Goal: Check status

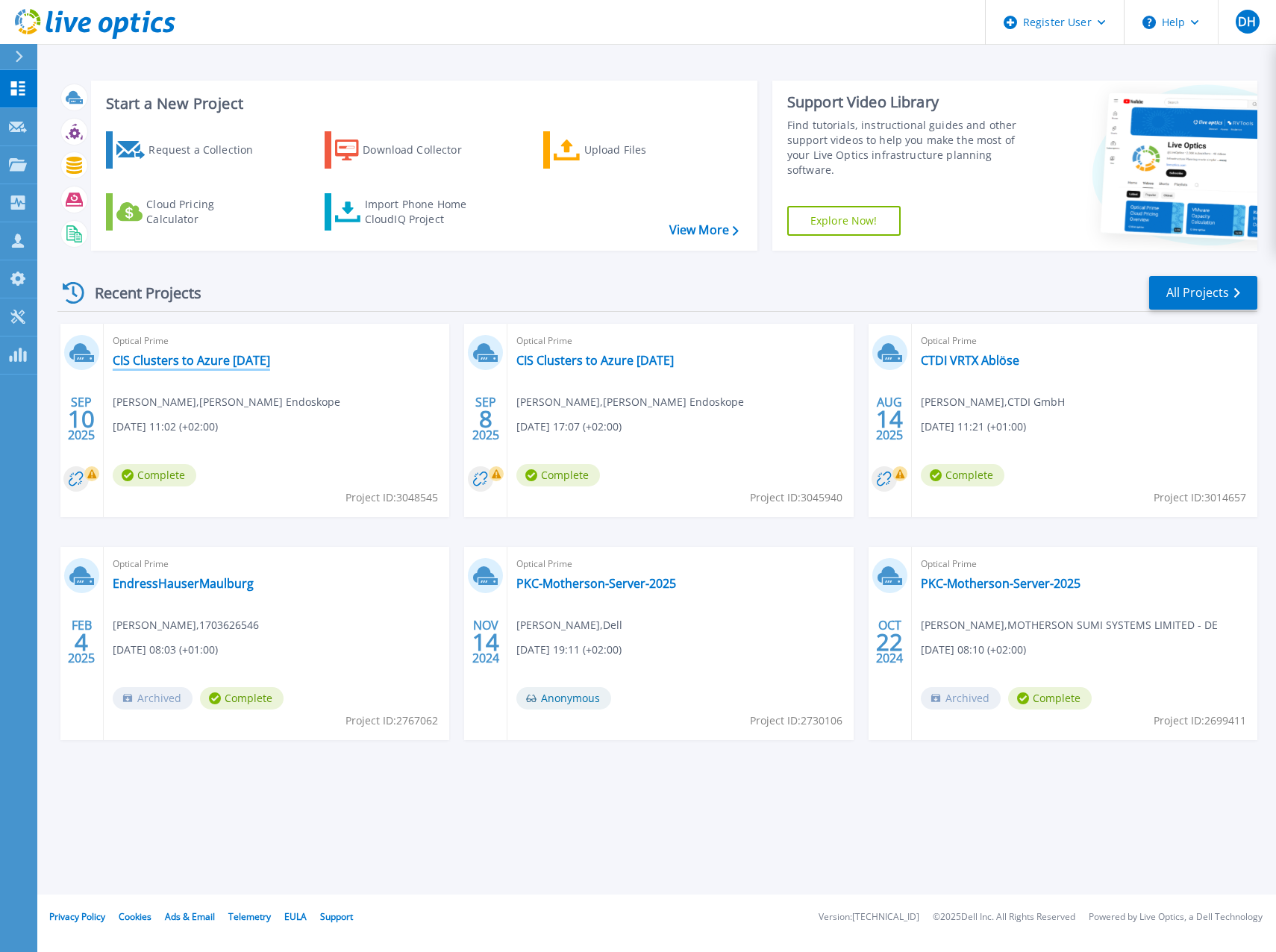
click at [199, 363] on link "CIS Clusters to Azure [DATE]" at bounding box center [191, 359] width 158 height 15
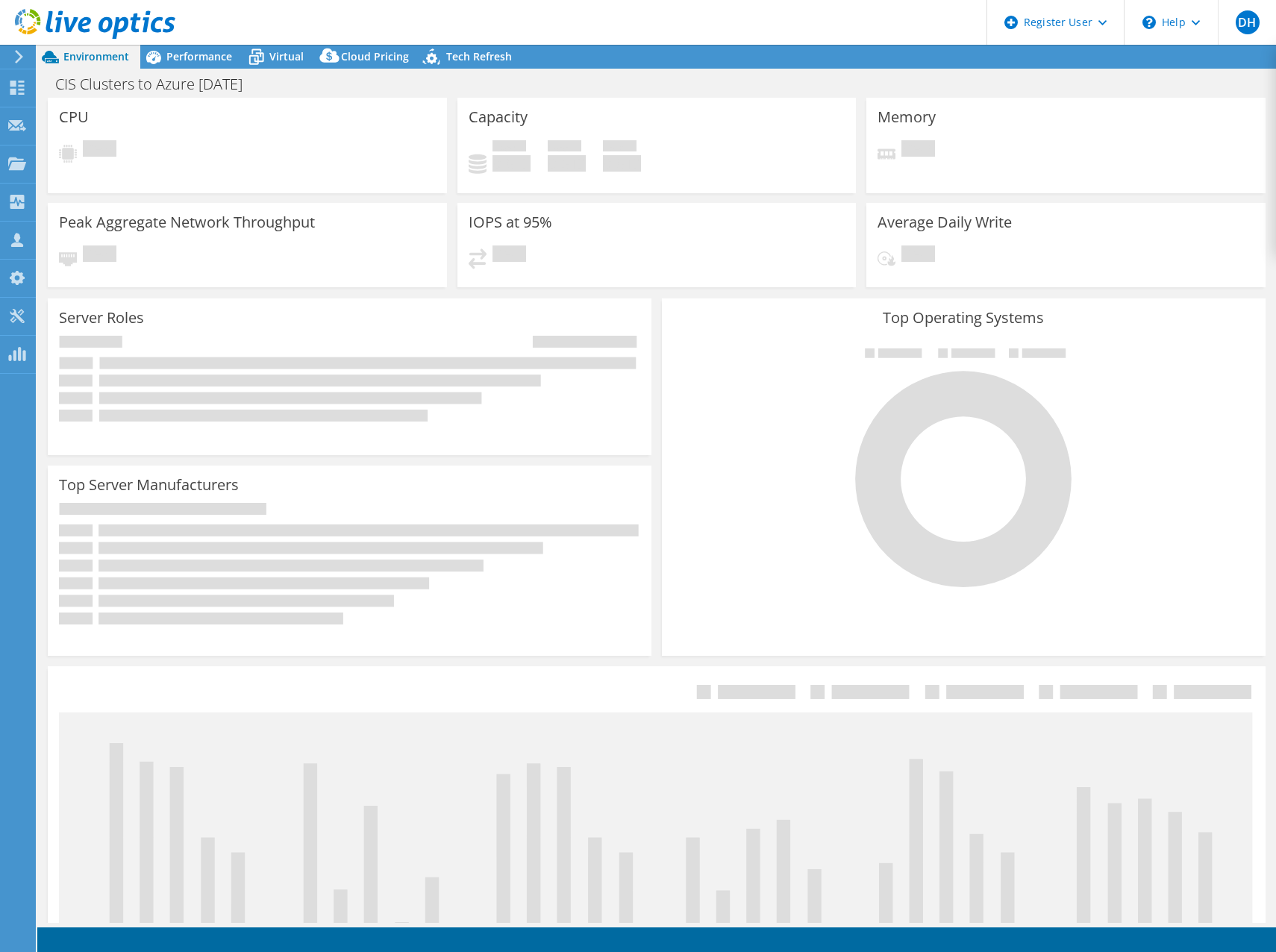
select select "EUFrankfurt"
select select "USD"
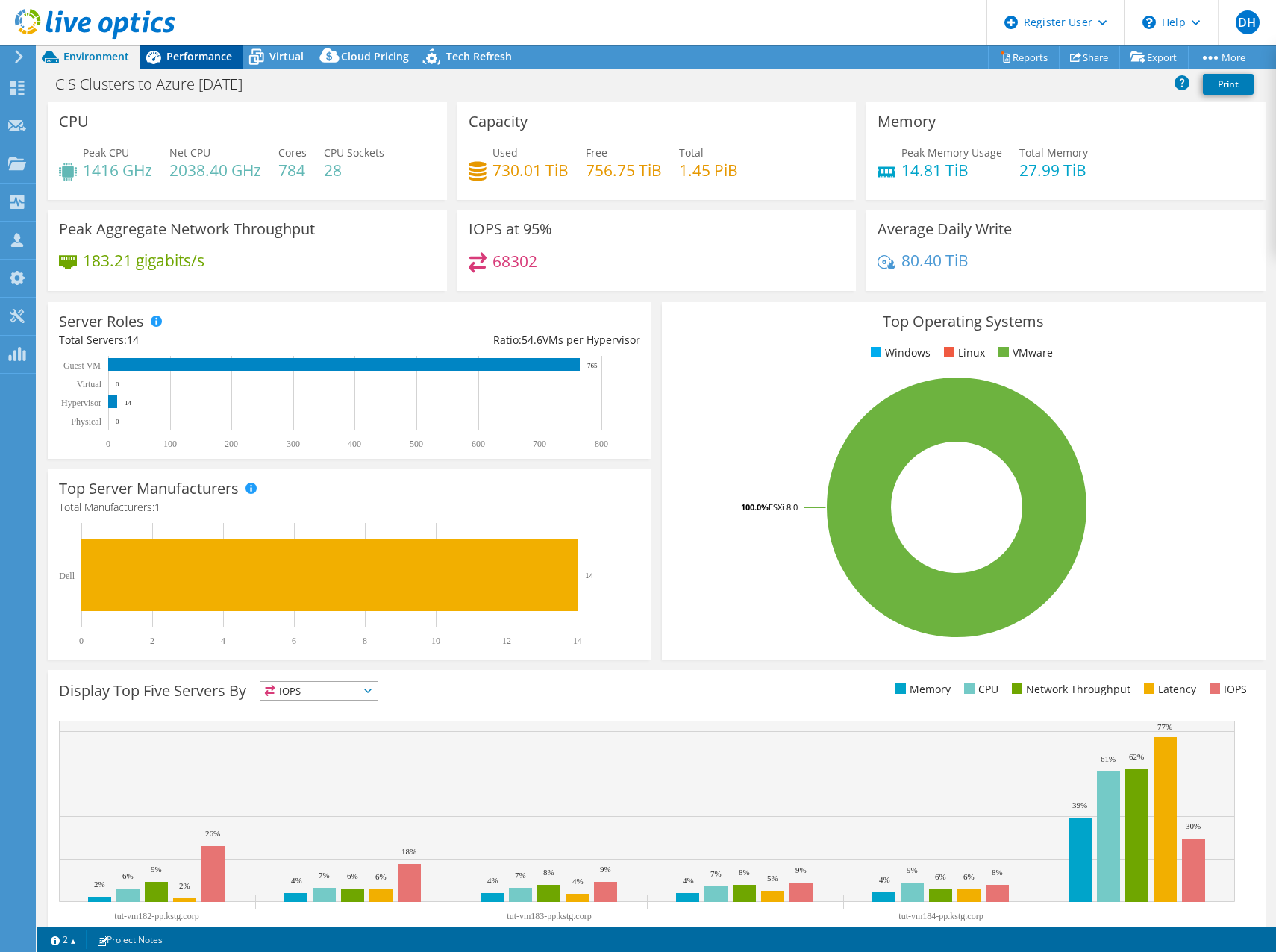
click at [186, 58] on span "Performance" at bounding box center [200, 56] width 66 height 15
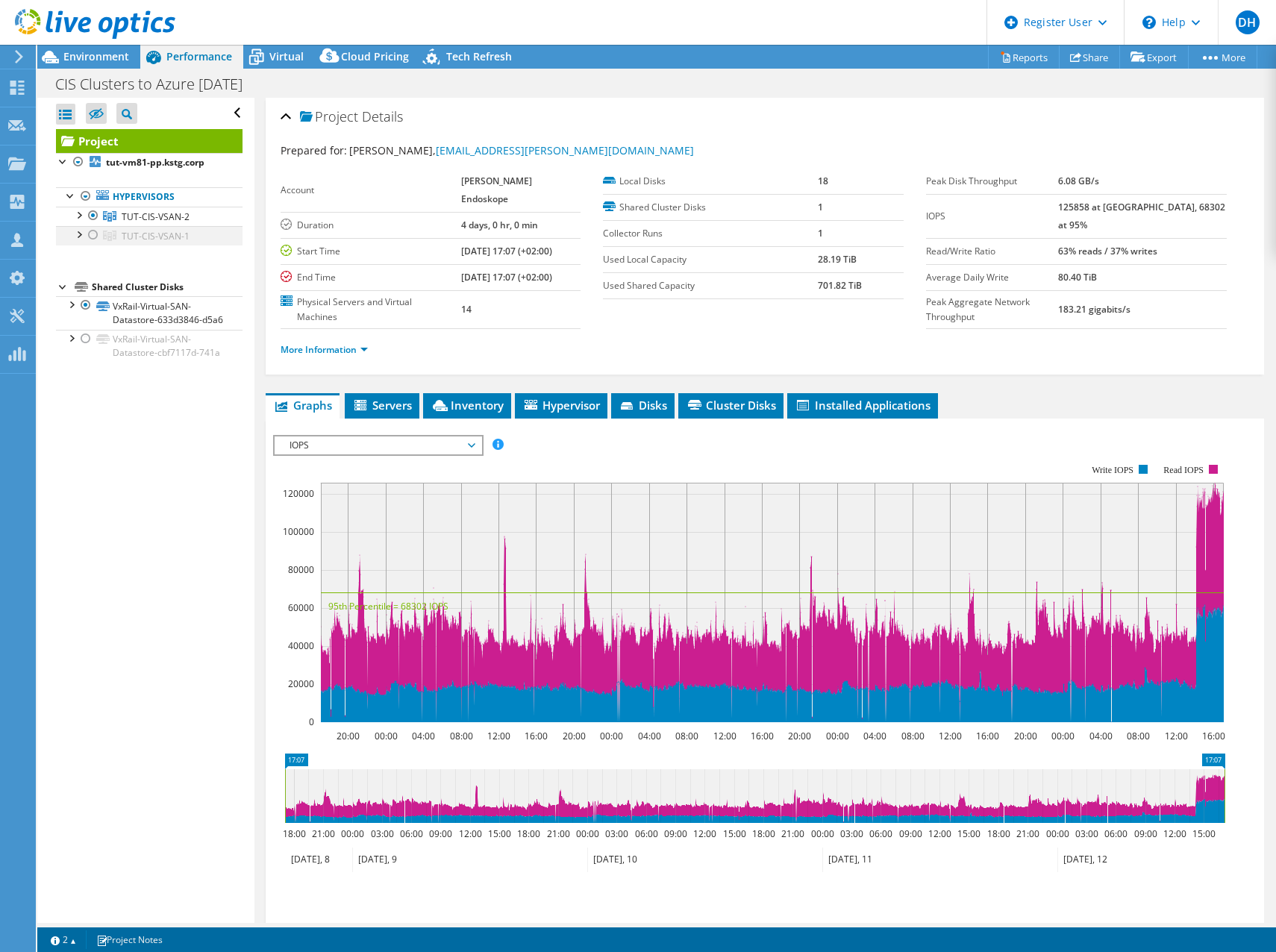
click at [76, 230] on div at bounding box center [78, 232] width 15 height 15
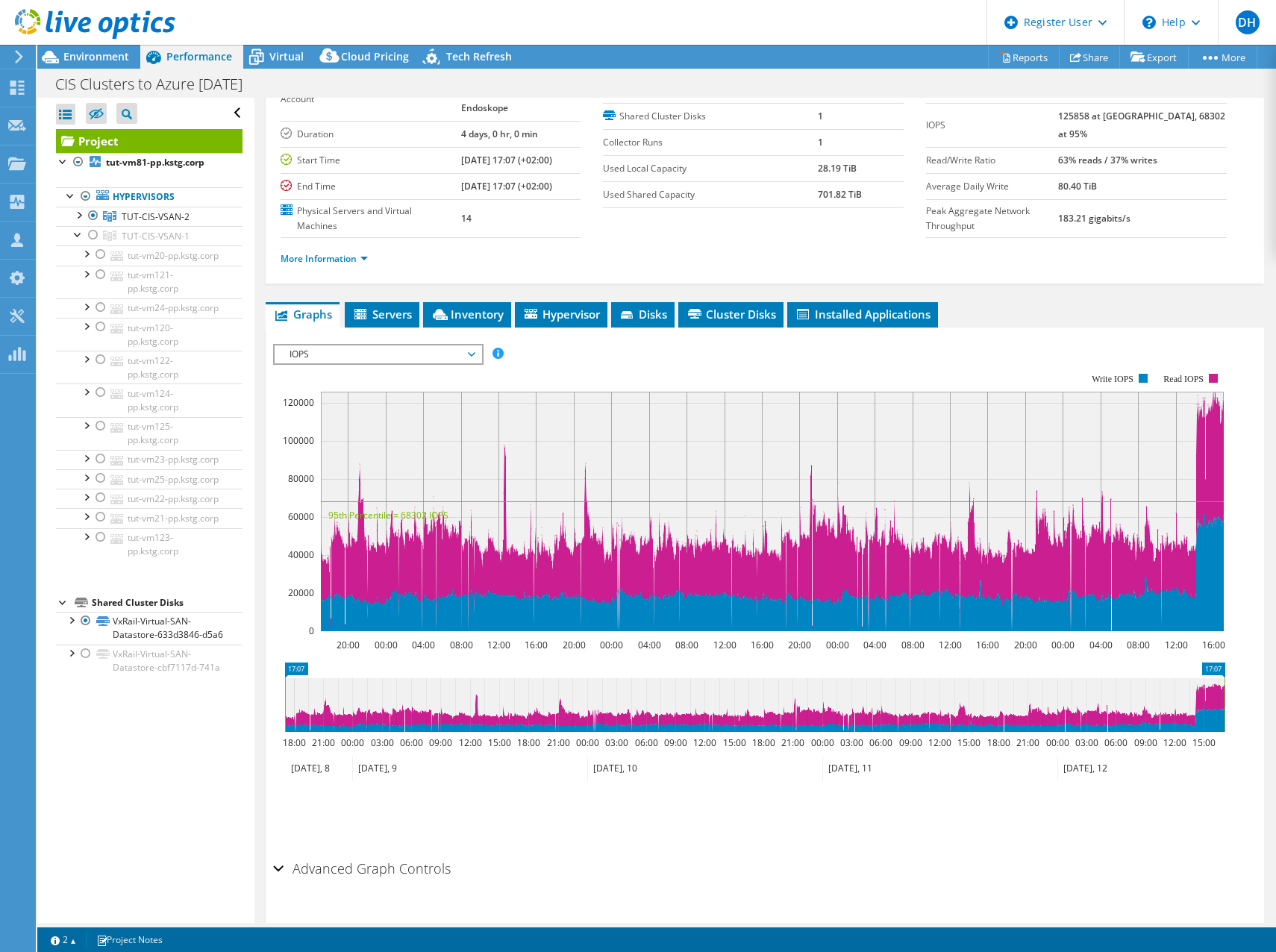
scroll to position [95, 0]
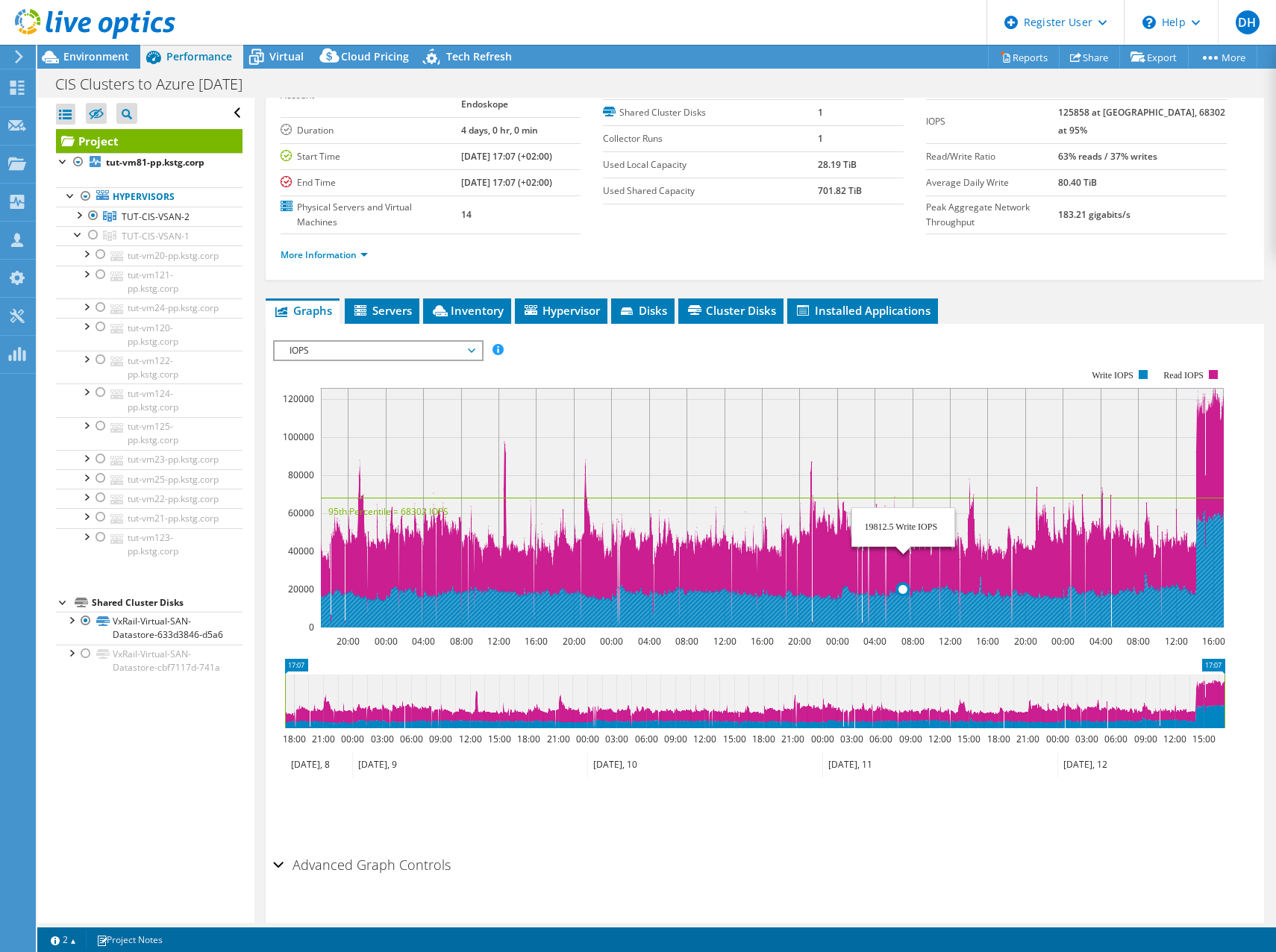
drag, startPoint x: 782, startPoint y: 417, endPoint x: 940, endPoint y: 486, distance: 172.4
click at [940, 486] on rect at bounding box center [772, 507] width 903 height 239
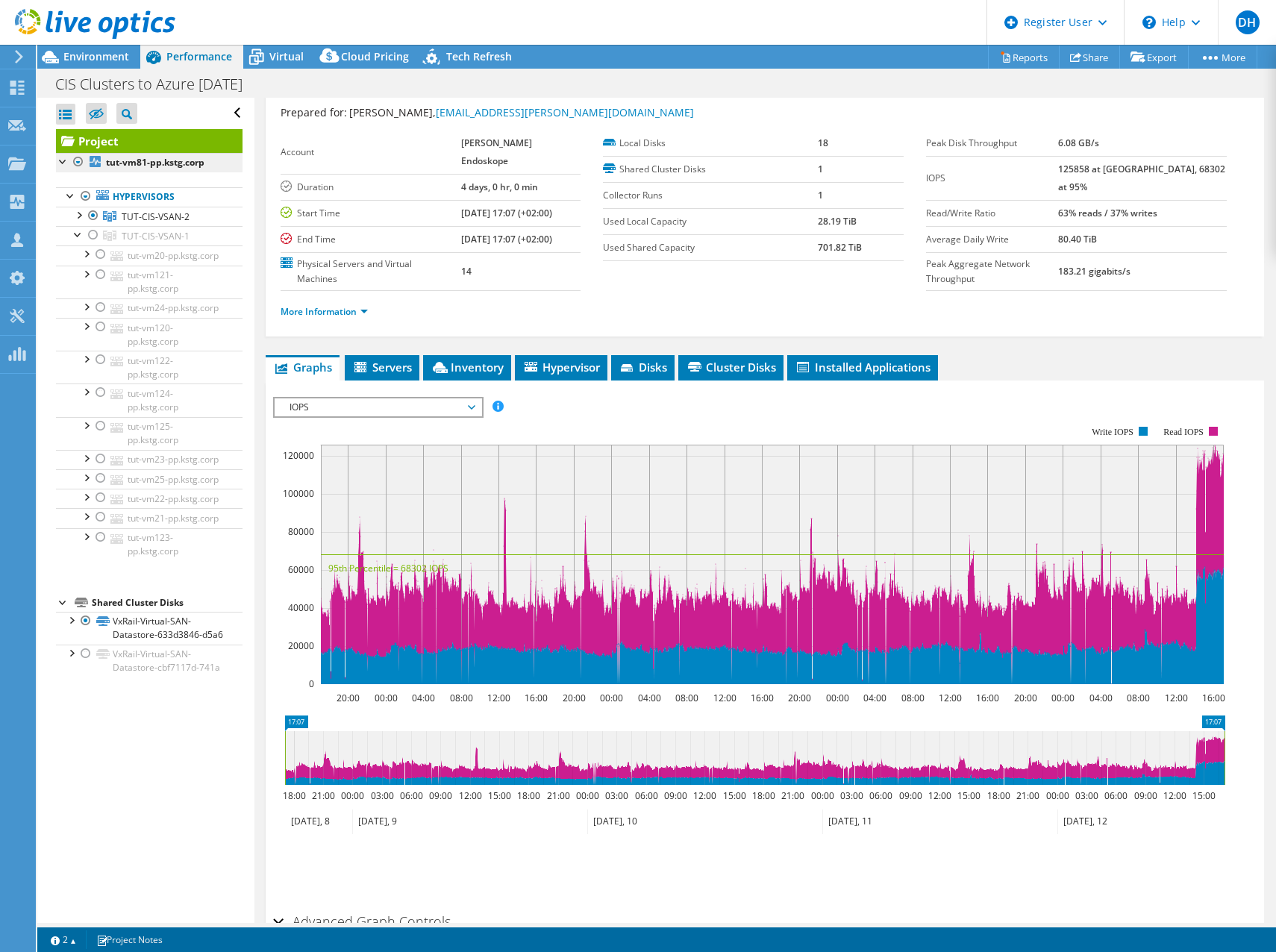
scroll to position [0, 0]
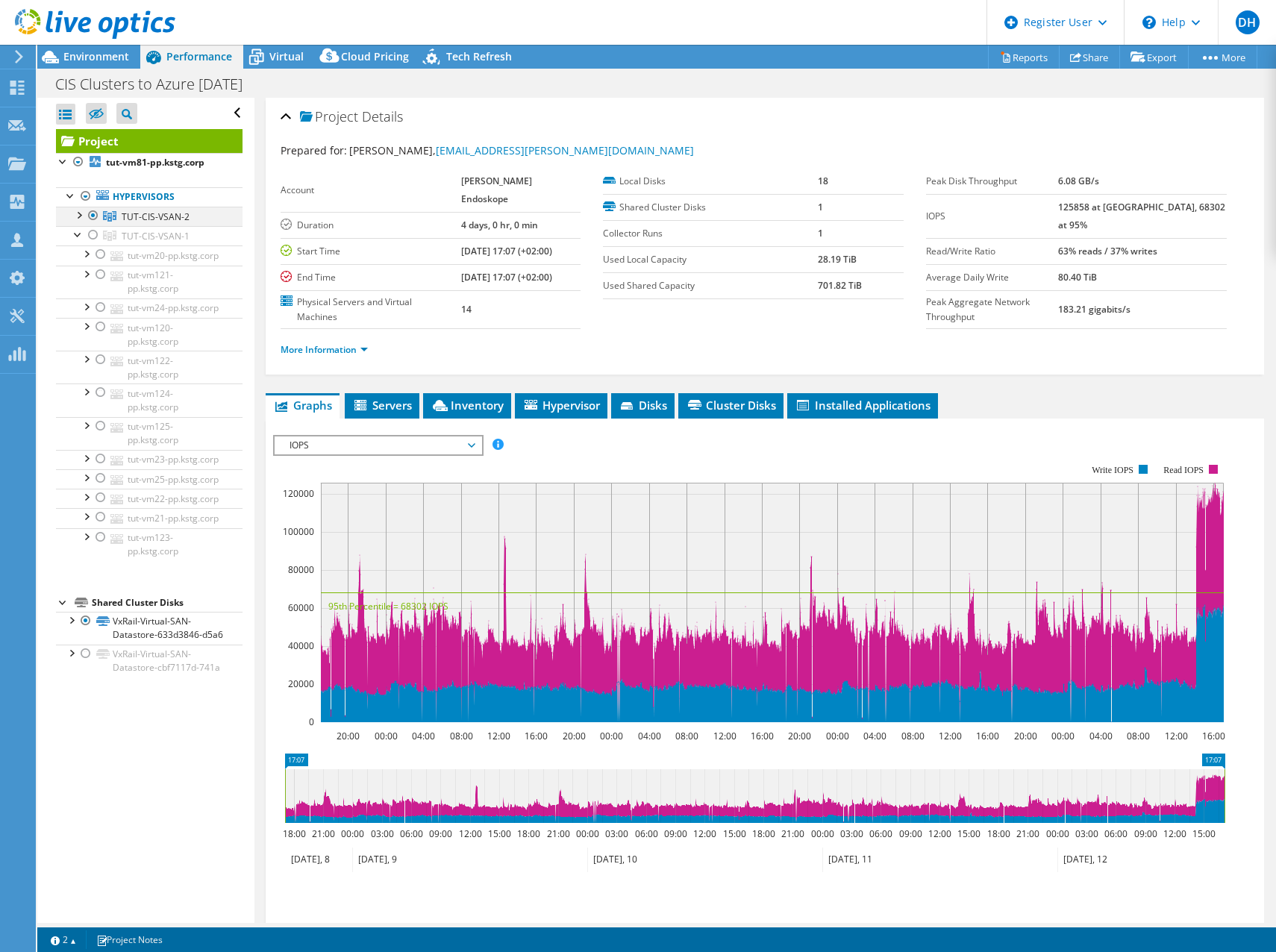
click at [83, 213] on div at bounding box center [78, 213] width 15 height 15
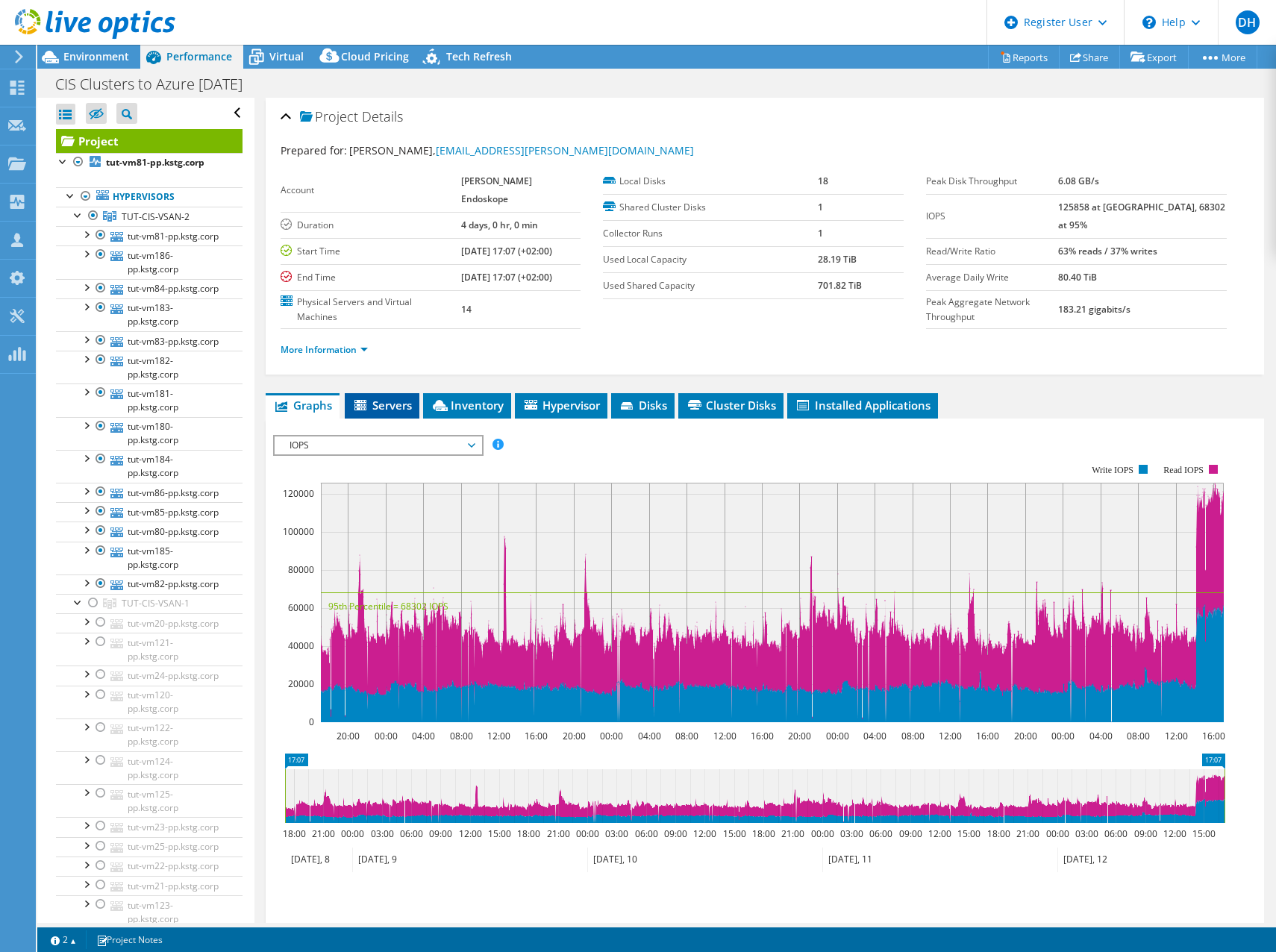
click at [373, 398] on span "Servers" at bounding box center [383, 405] width 60 height 15
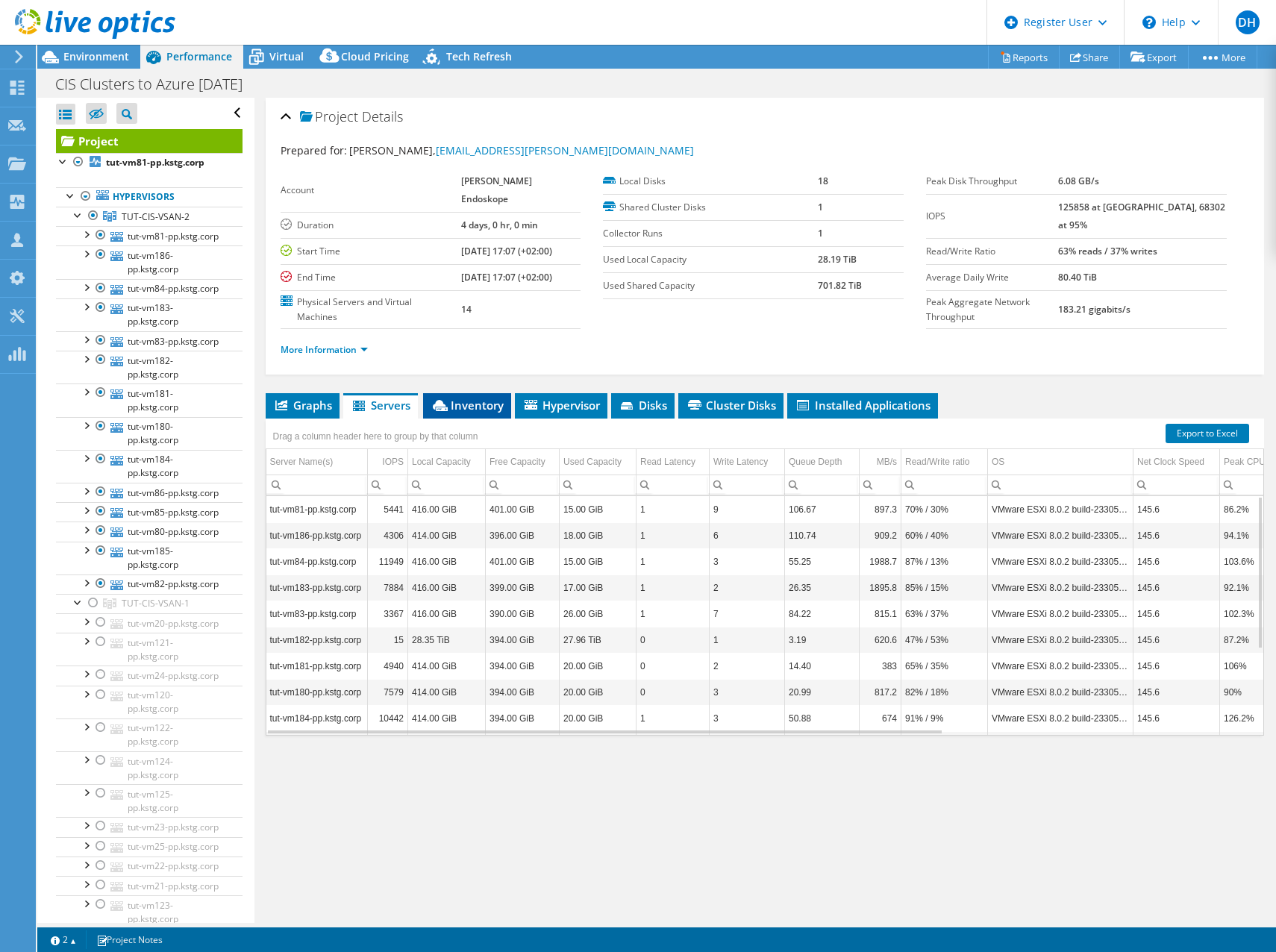
click at [458, 398] on span "Inventory" at bounding box center [468, 405] width 74 height 15
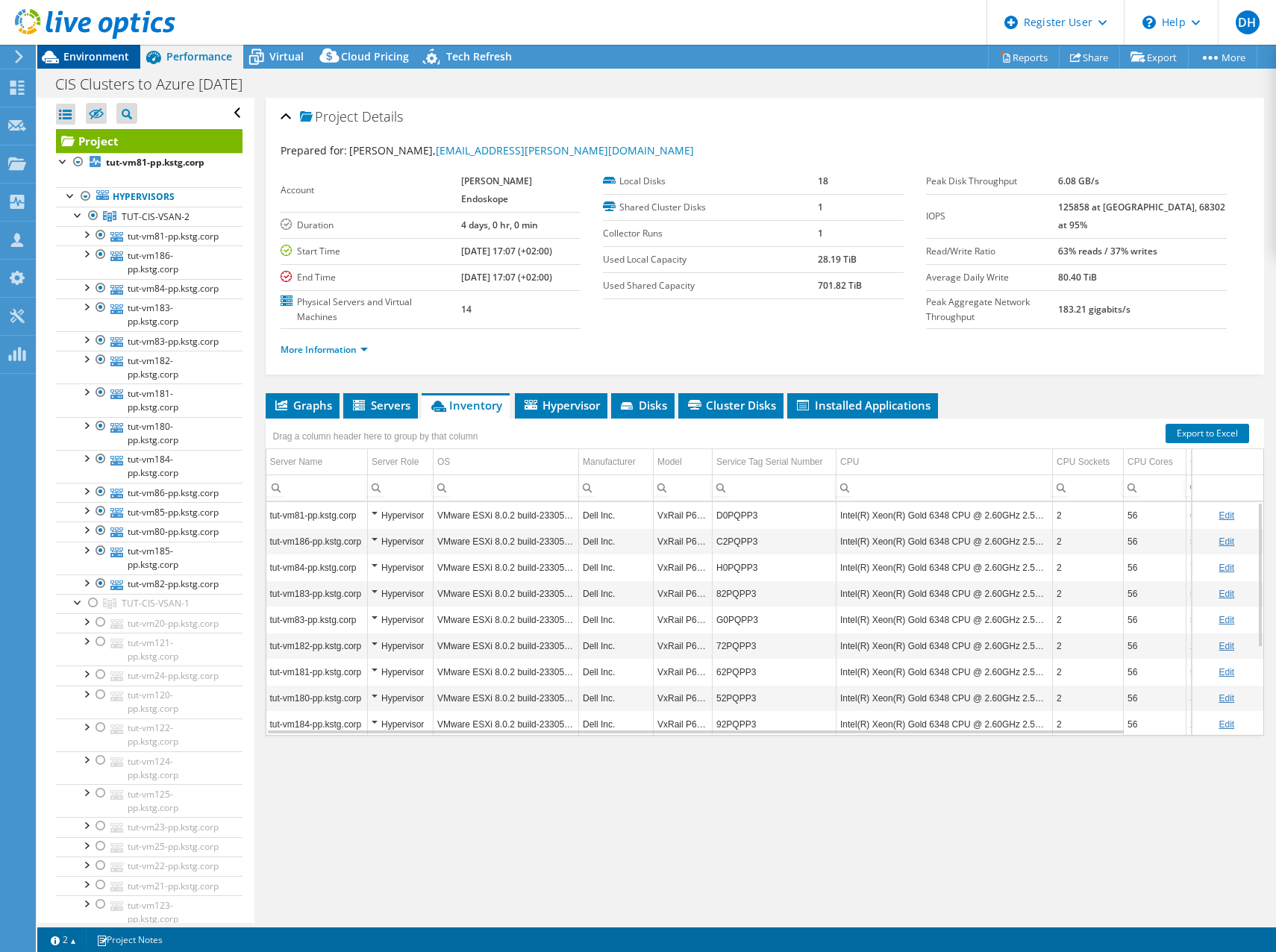
click at [102, 52] on span "Environment" at bounding box center [96, 56] width 66 height 15
